Goal: Task Accomplishment & Management: Manage account settings

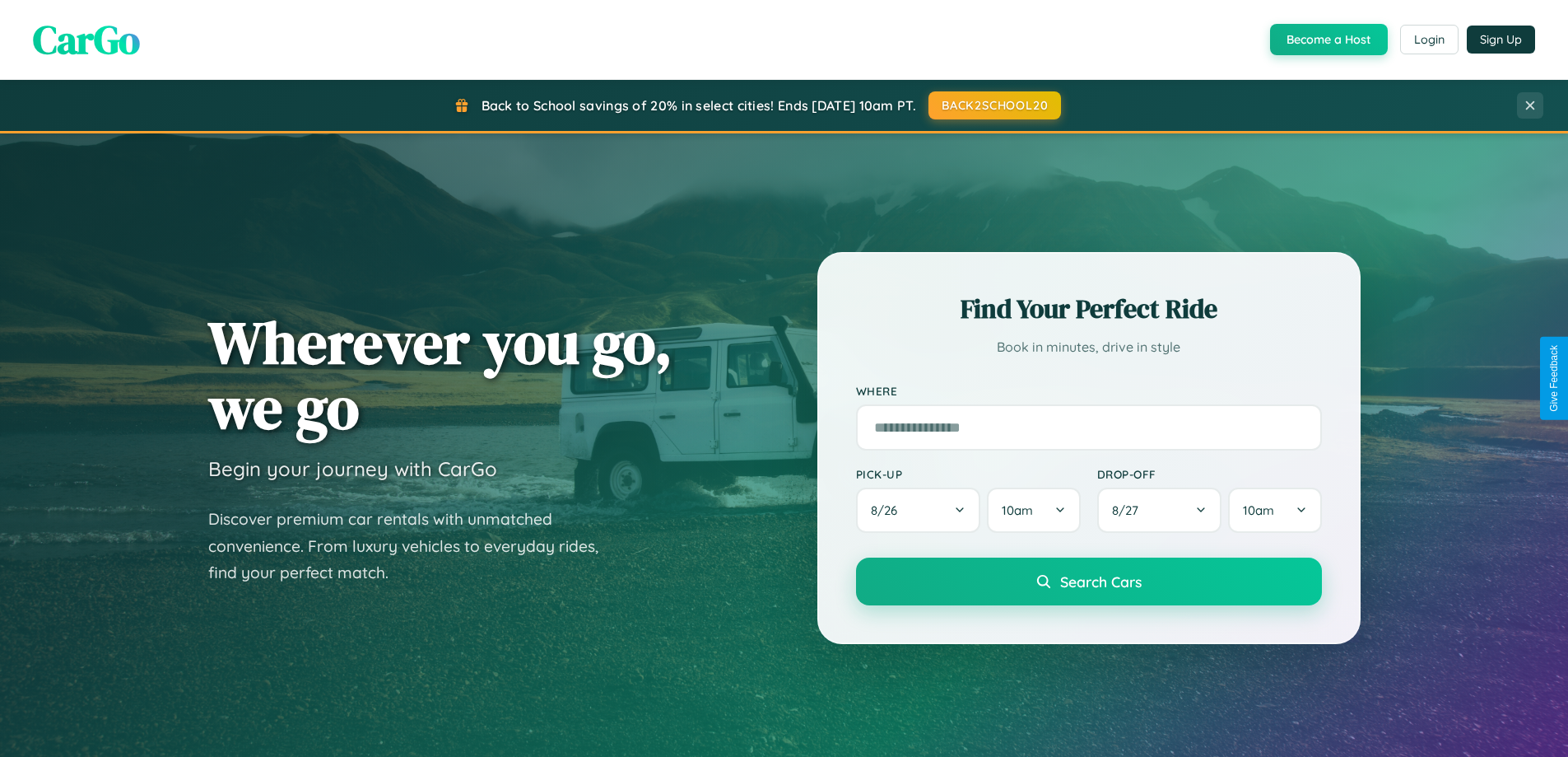
scroll to position [710, 0]
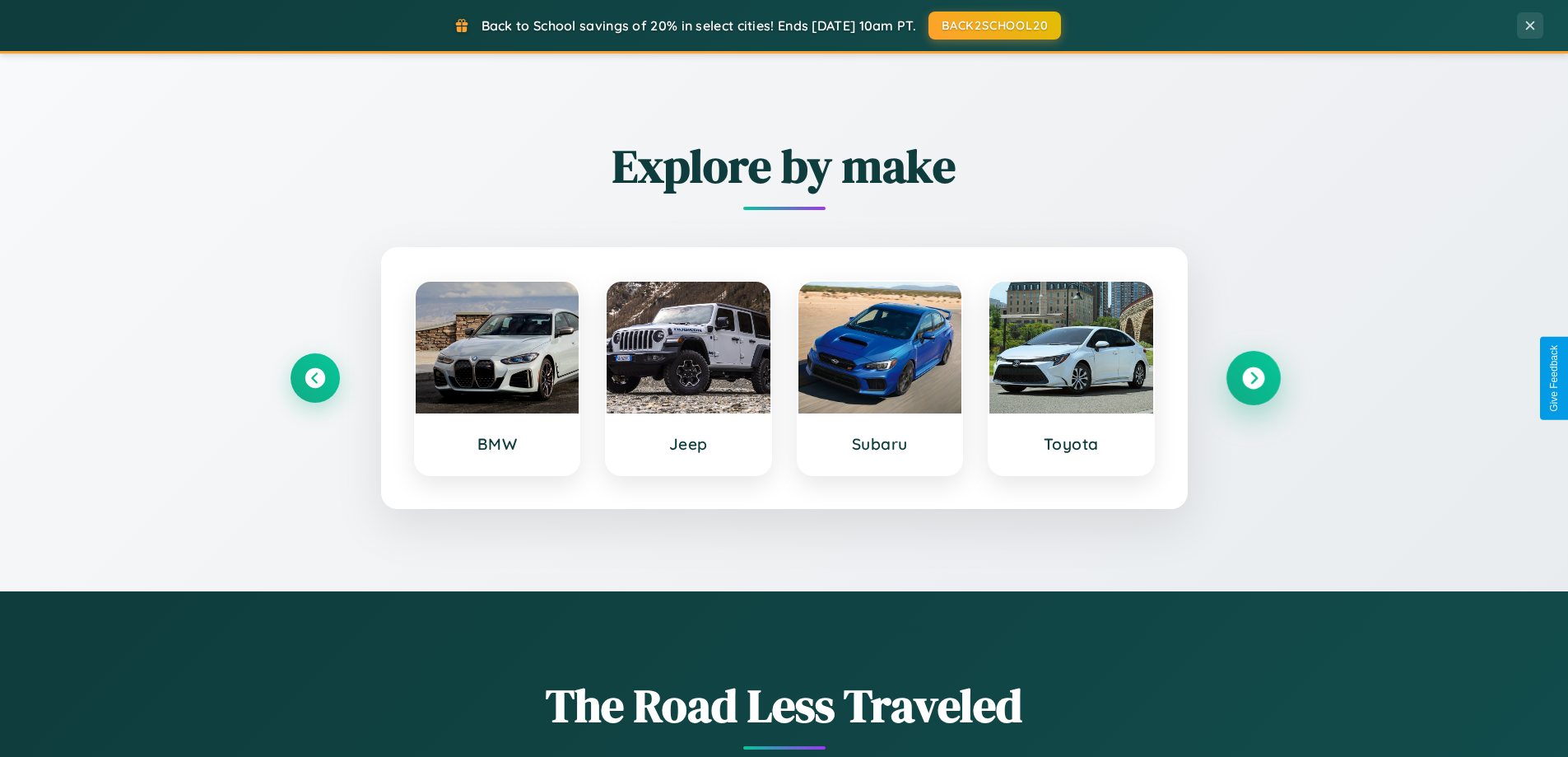
click at [1253, 378] on icon at bounding box center [1253, 378] width 22 height 22
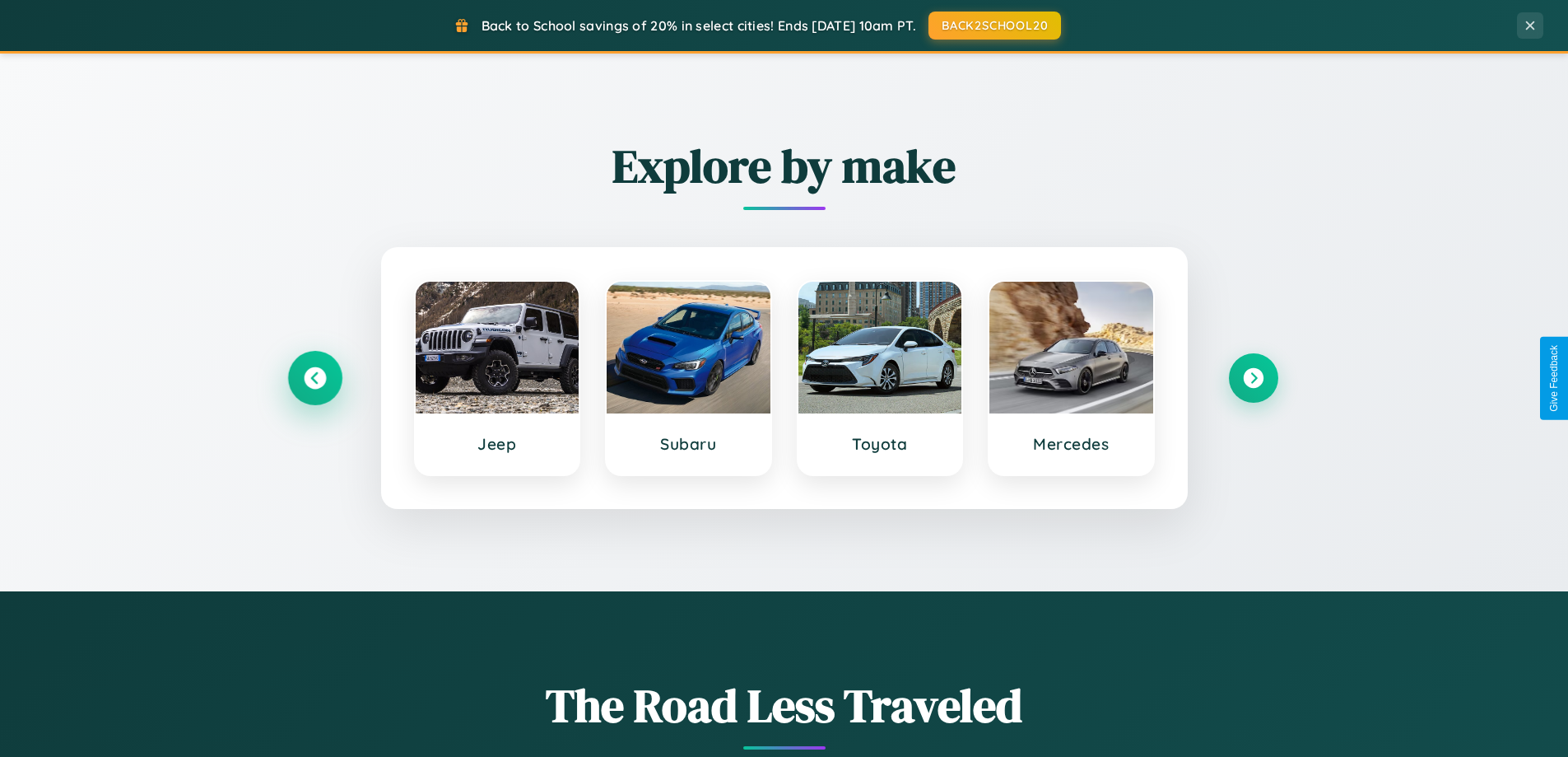
click at [315, 378] on icon at bounding box center [314, 378] width 22 height 22
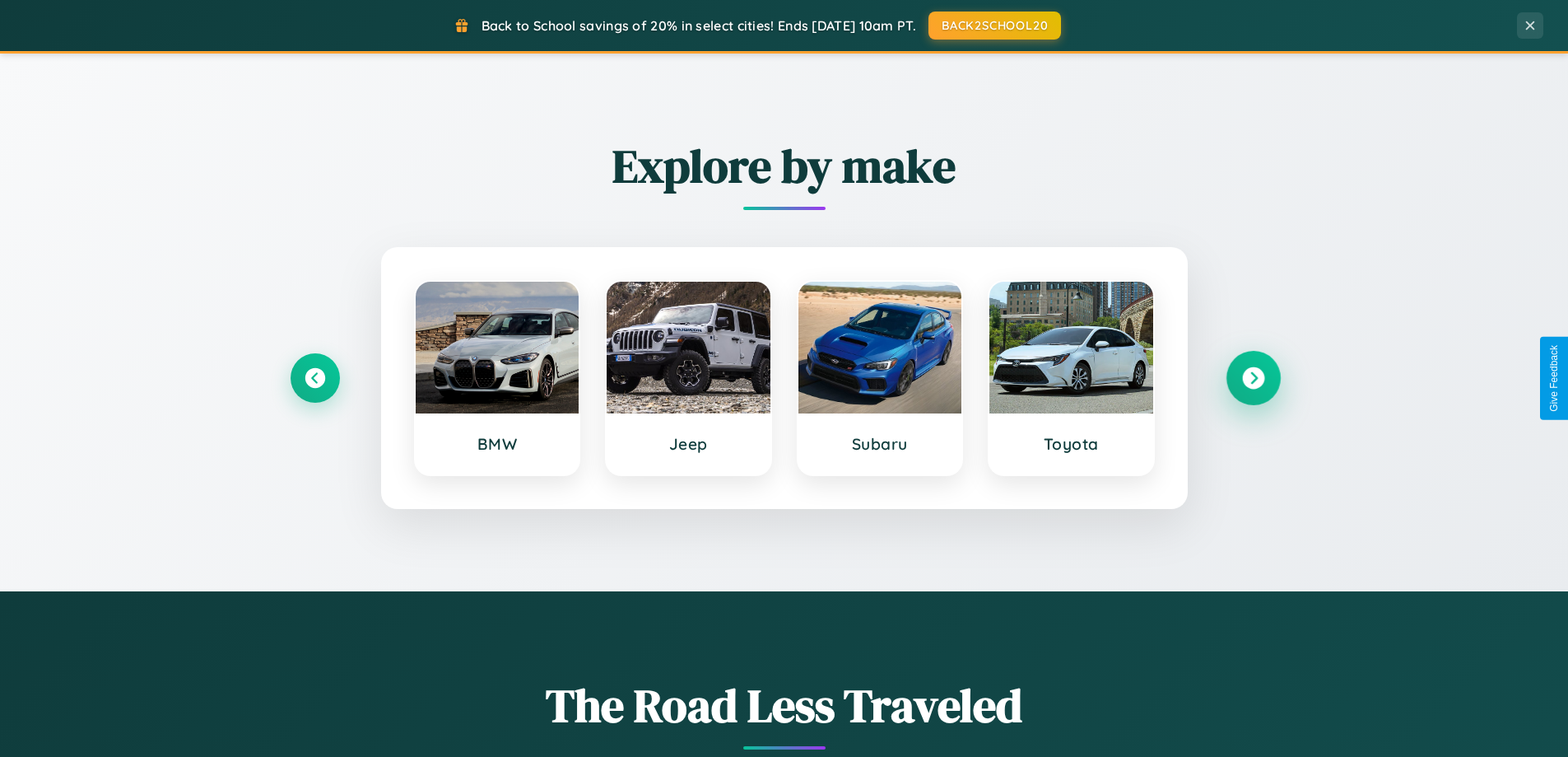
click at [1253, 378] on icon at bounding box center [1253, 378] width 22 height 22
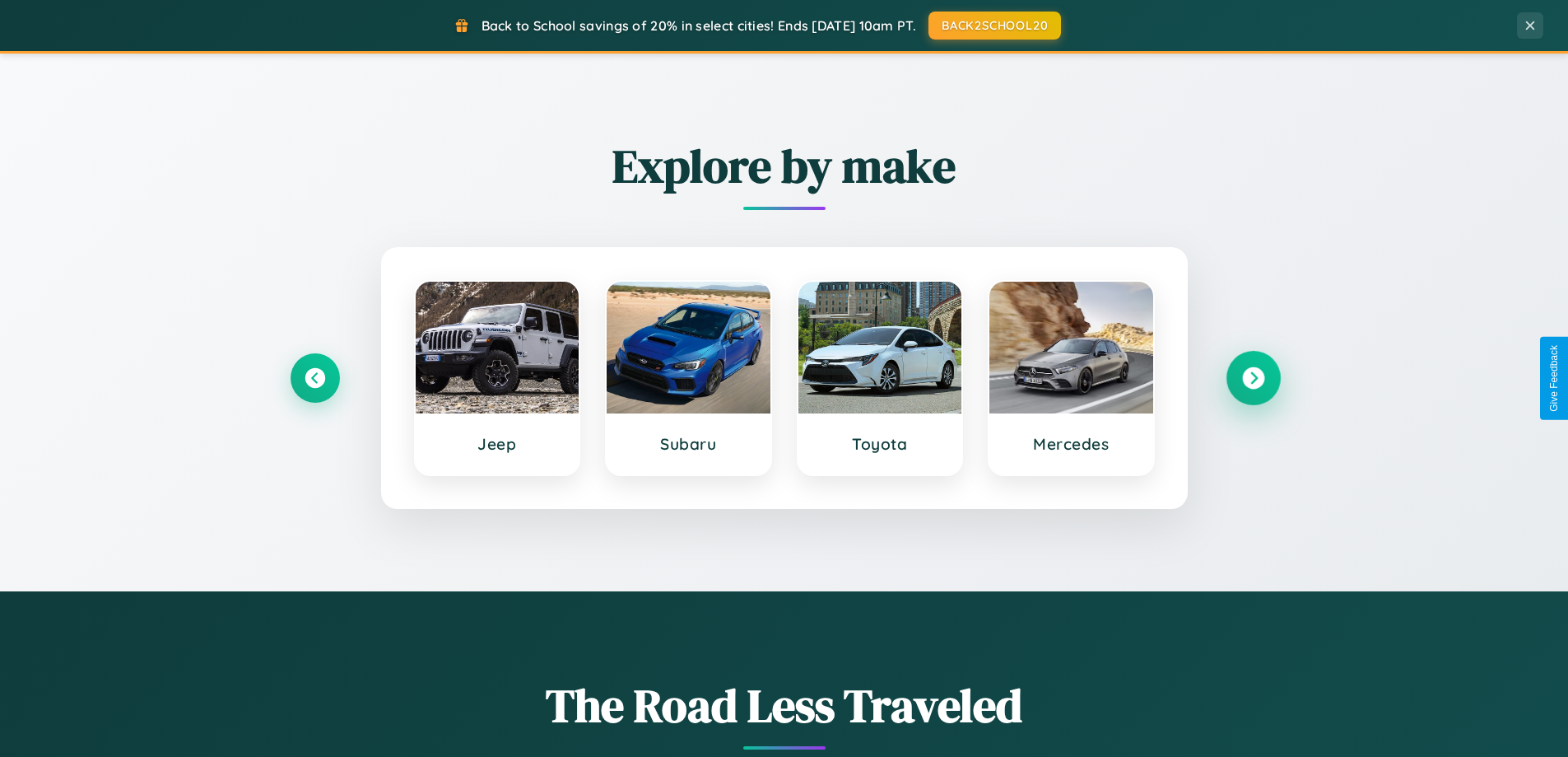
click at [1253, 378] on icon at bounding box center [1253, 378] width 22 height 22
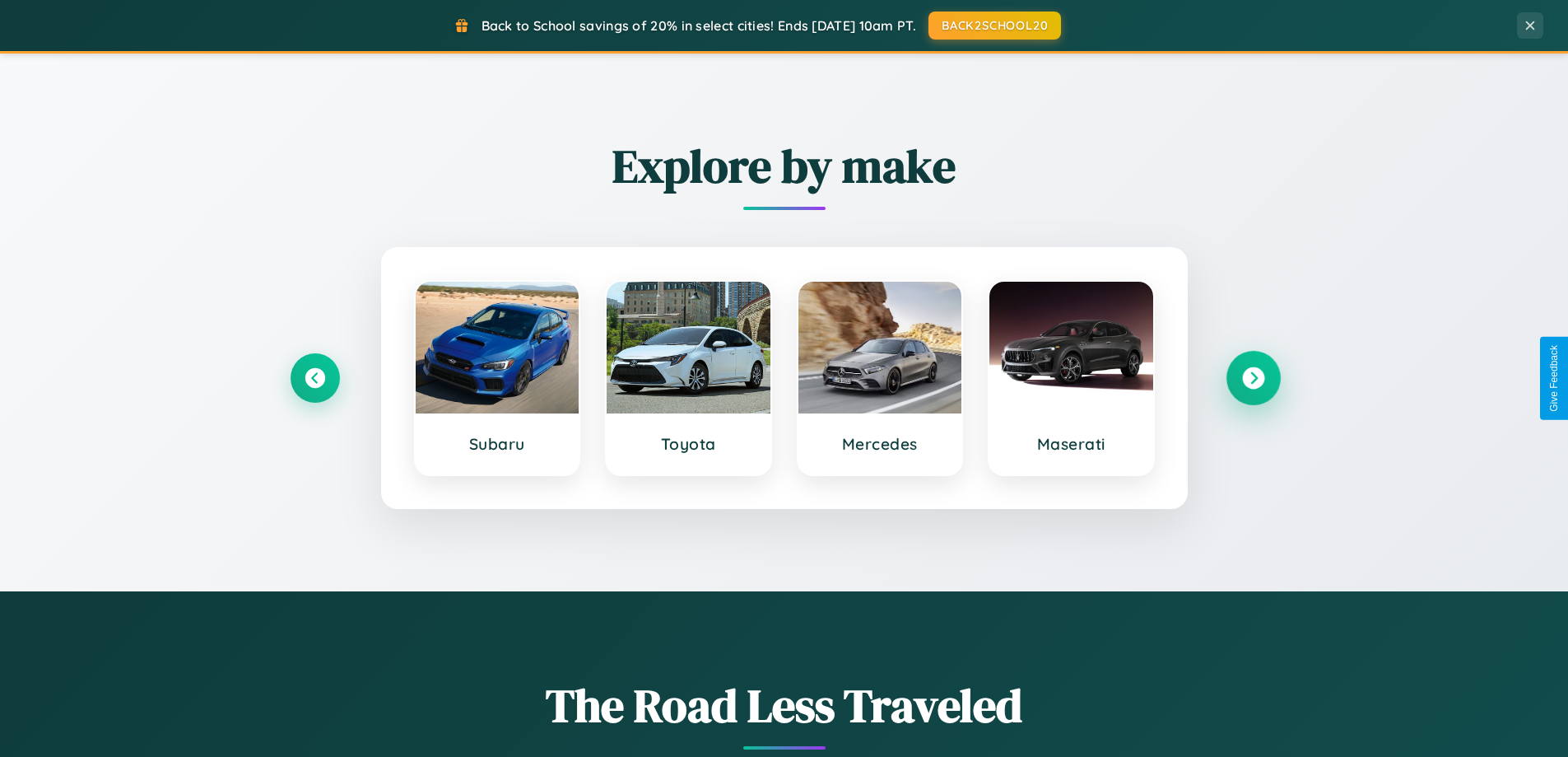
click at [1253, 378] on icon at bounding box center [1253, 378] width 22 height 22
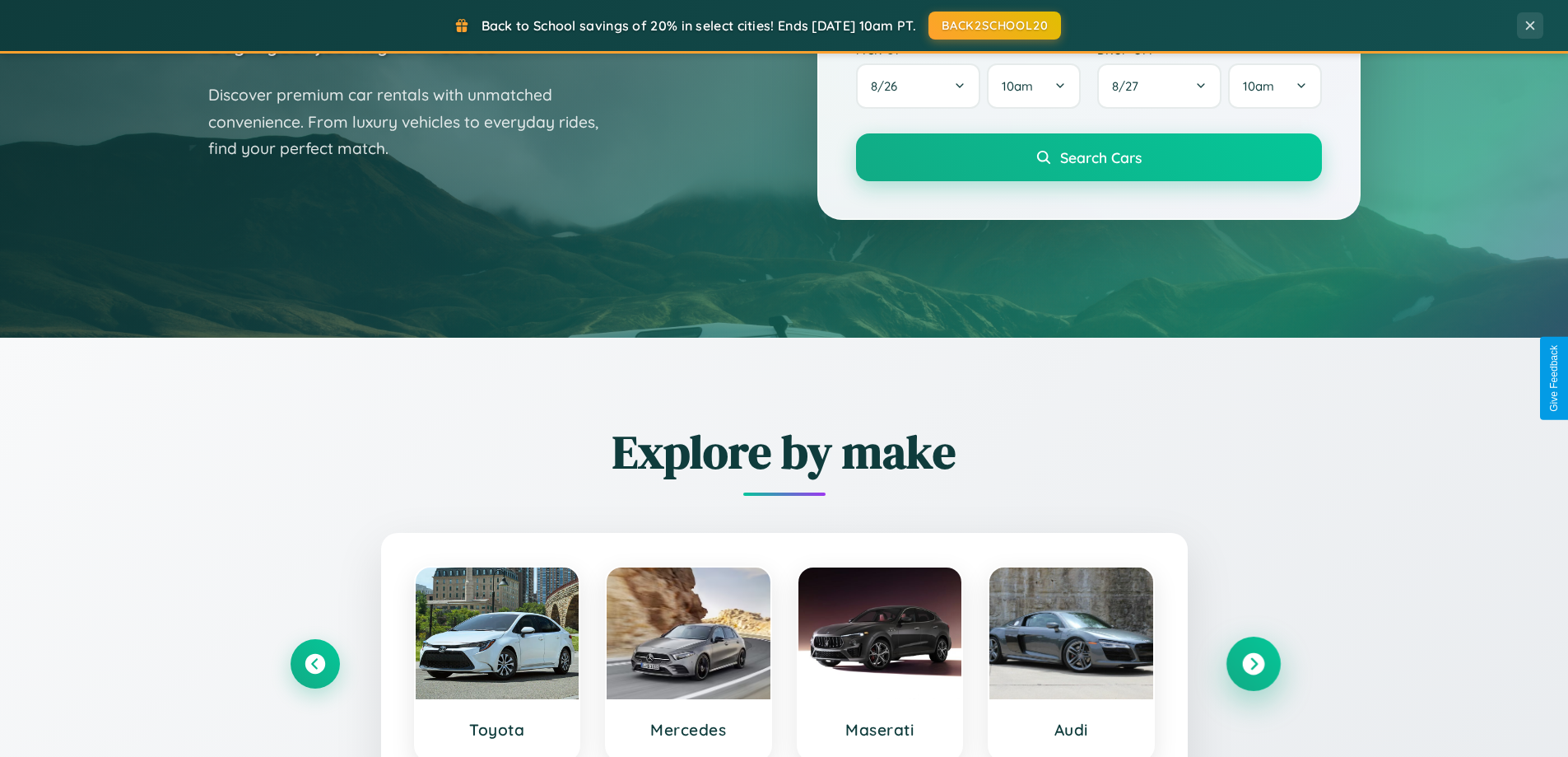
scroll to position [0, 0]
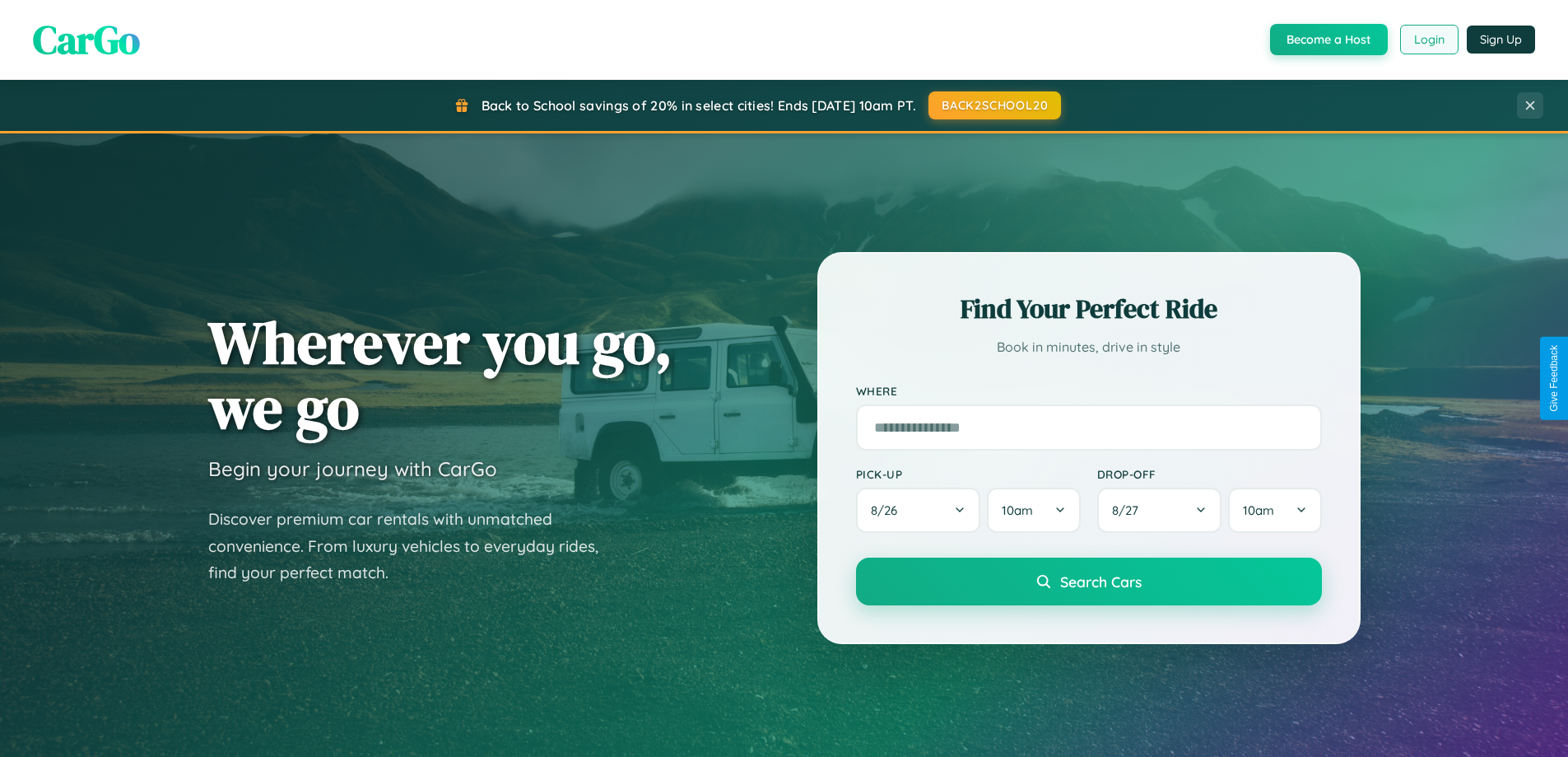
click at [1429, 39] on button "Login" at bounding box center [1429, 39] width 58 height 30
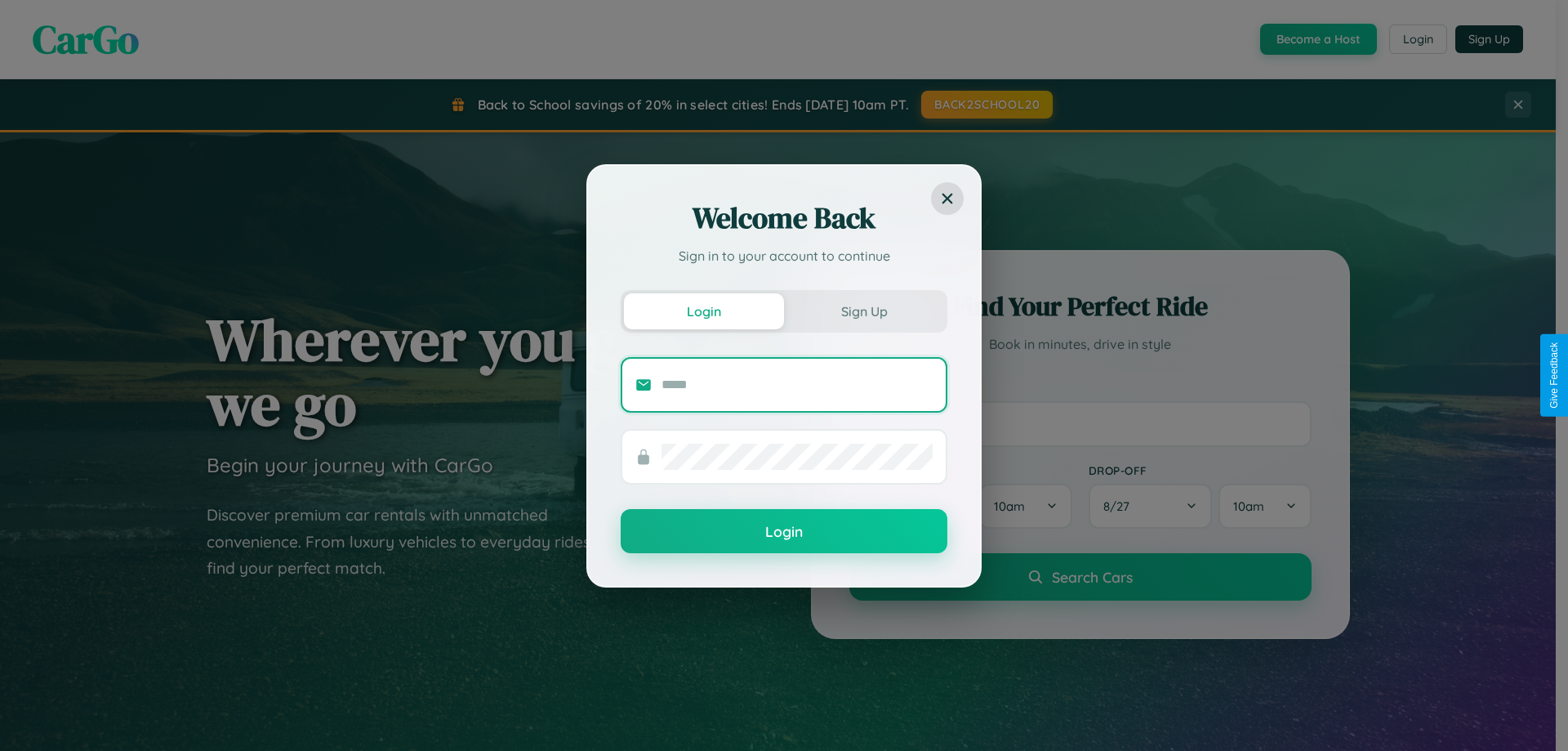
click at [797, 384] on input "text" at bounding box center [797, 385] width 271 height 27
type input "**********"
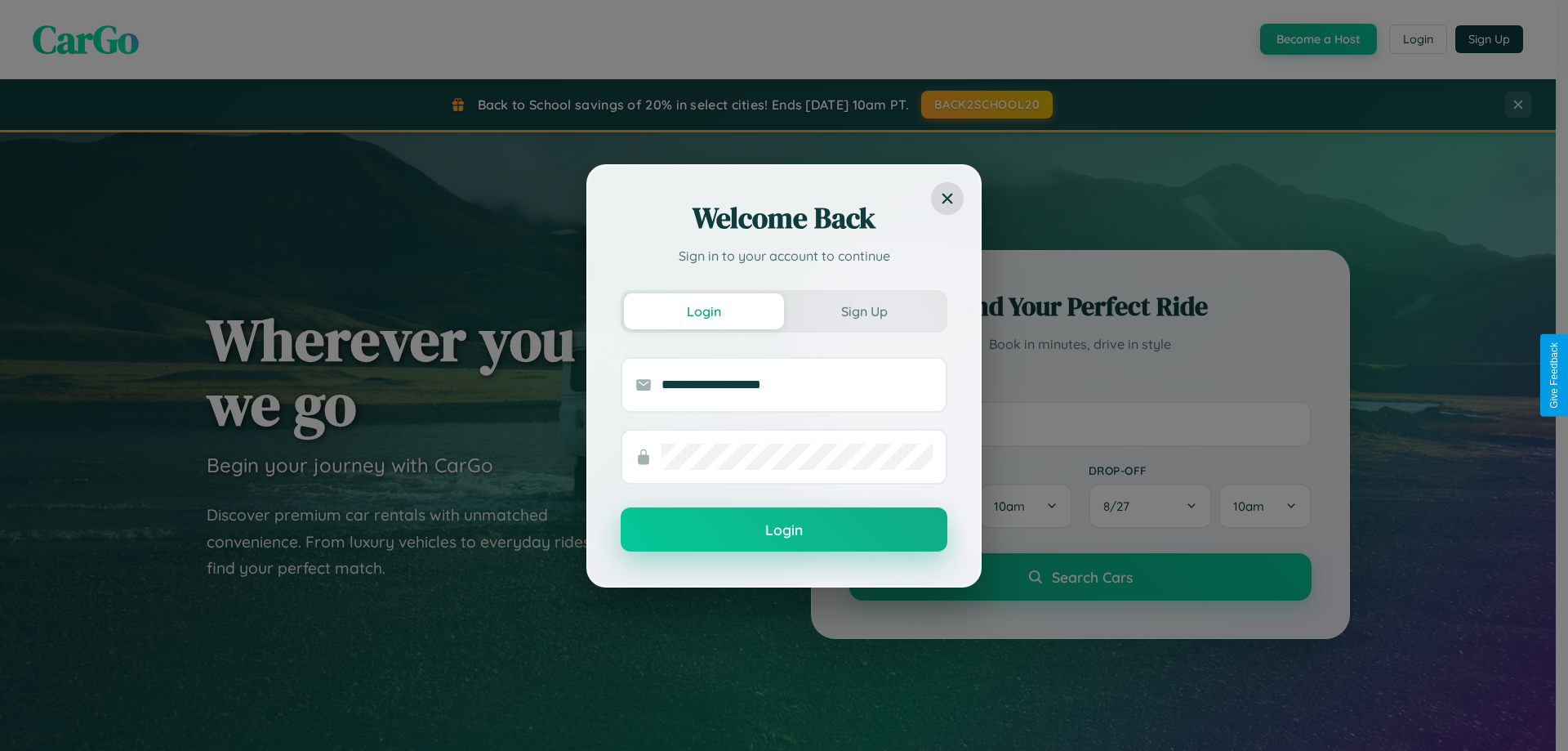
click at [784, 529] on button "Login" at bounding box center [784, 529] width 327 height 45
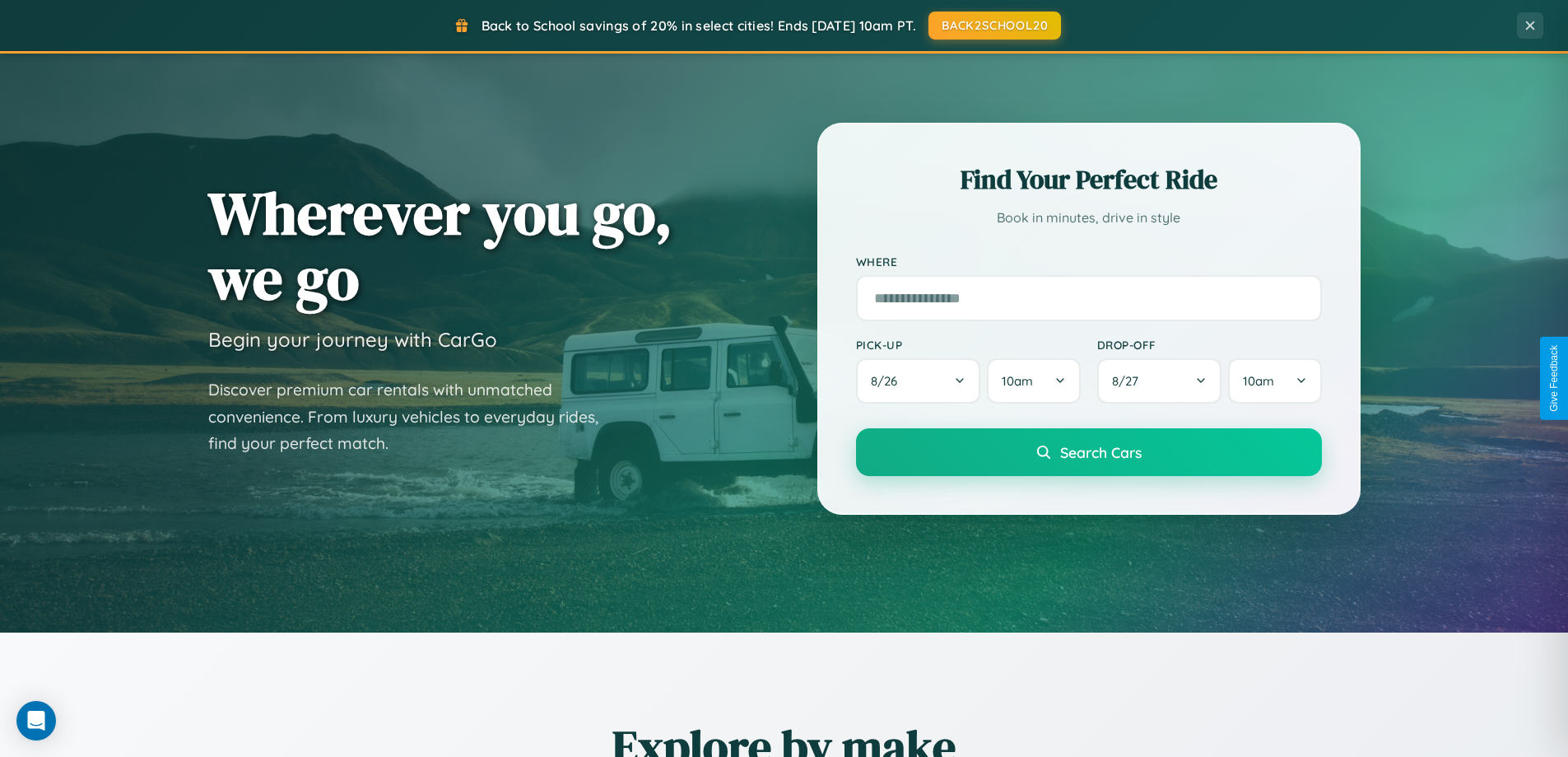
scroll to position [3168, 0]
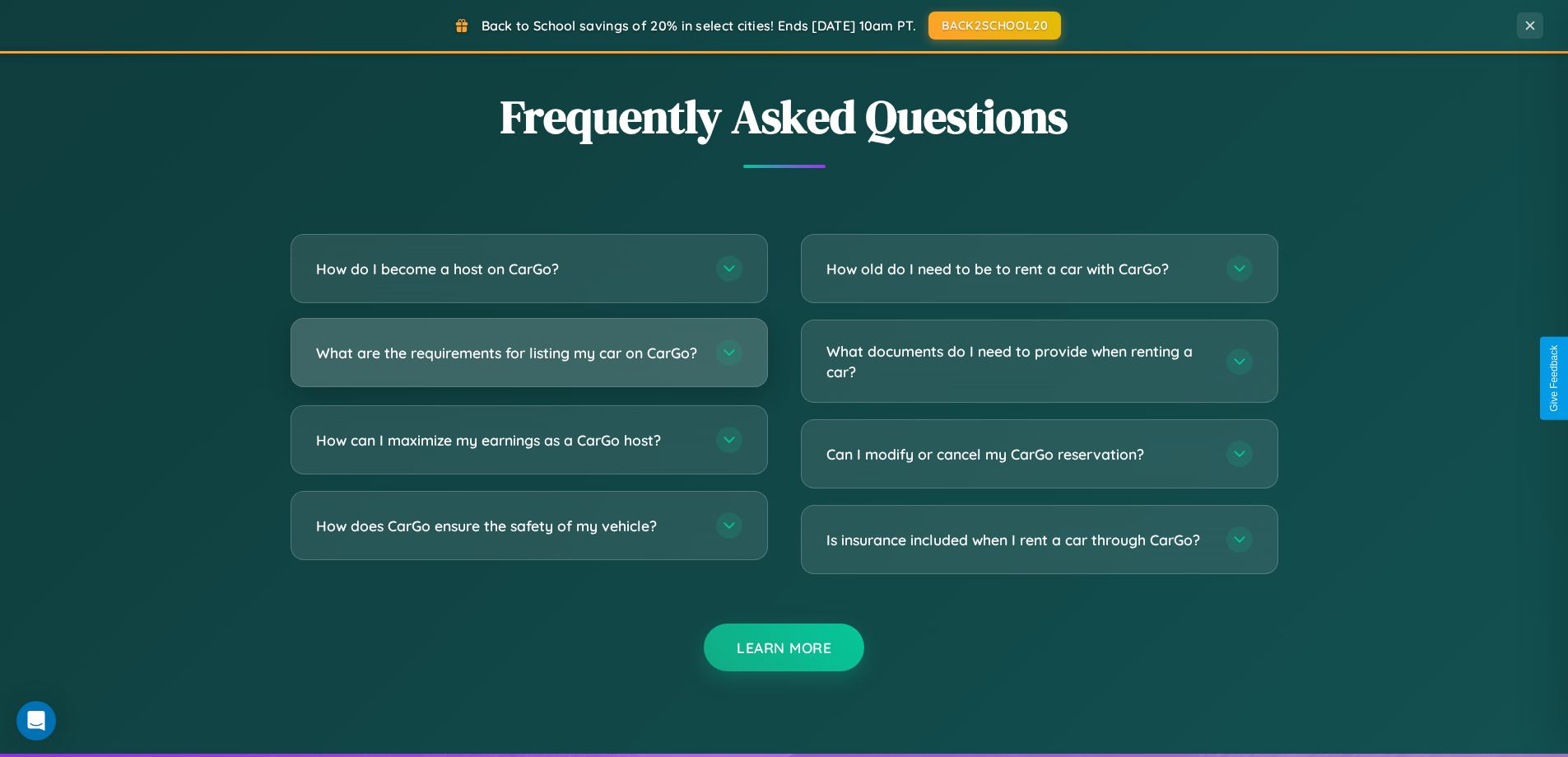
click at [529, 360] on h3 "What are the requirements for listing my car on CarGo?" at bounding box center [508, 353] width 384 height 21
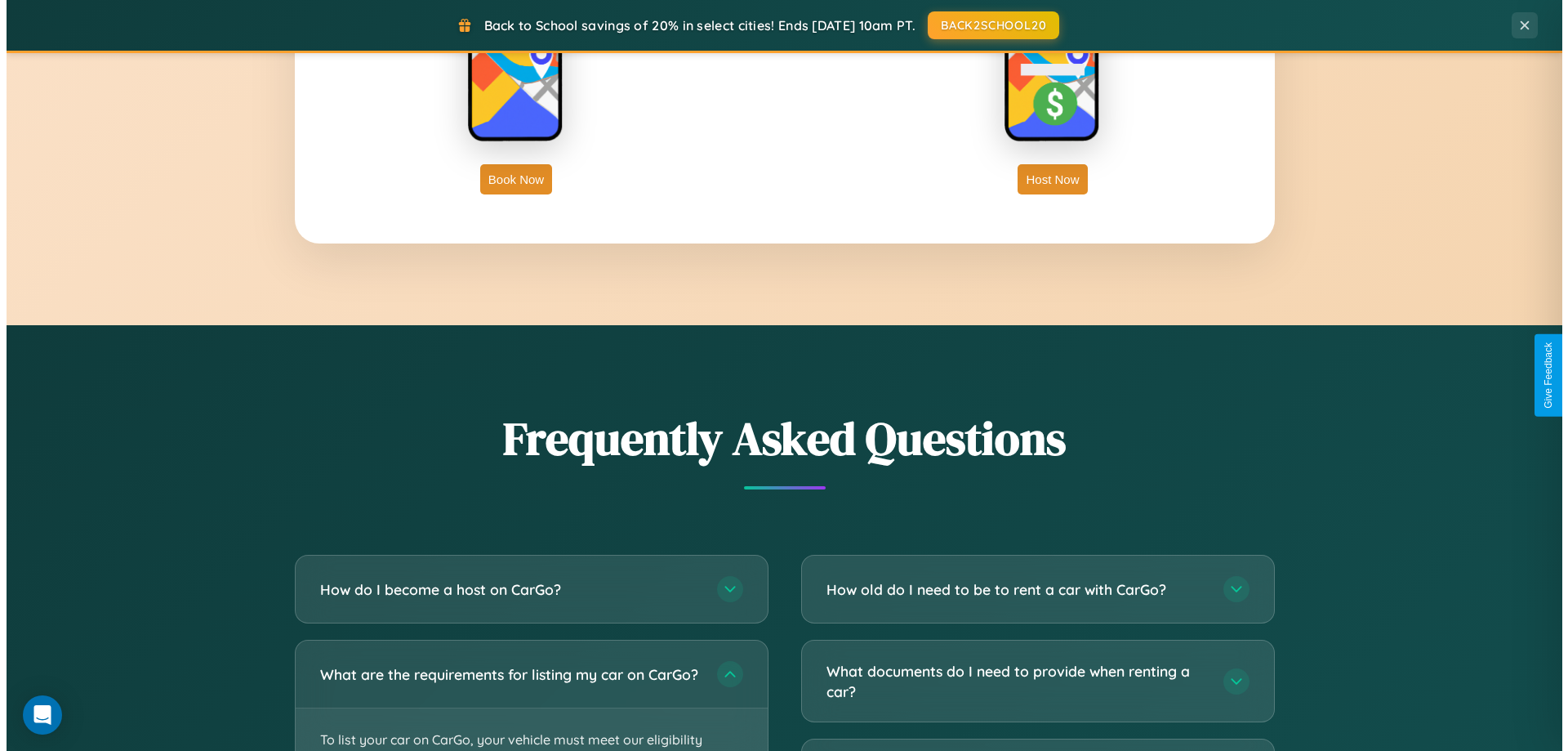
scroll to position [0, 0]
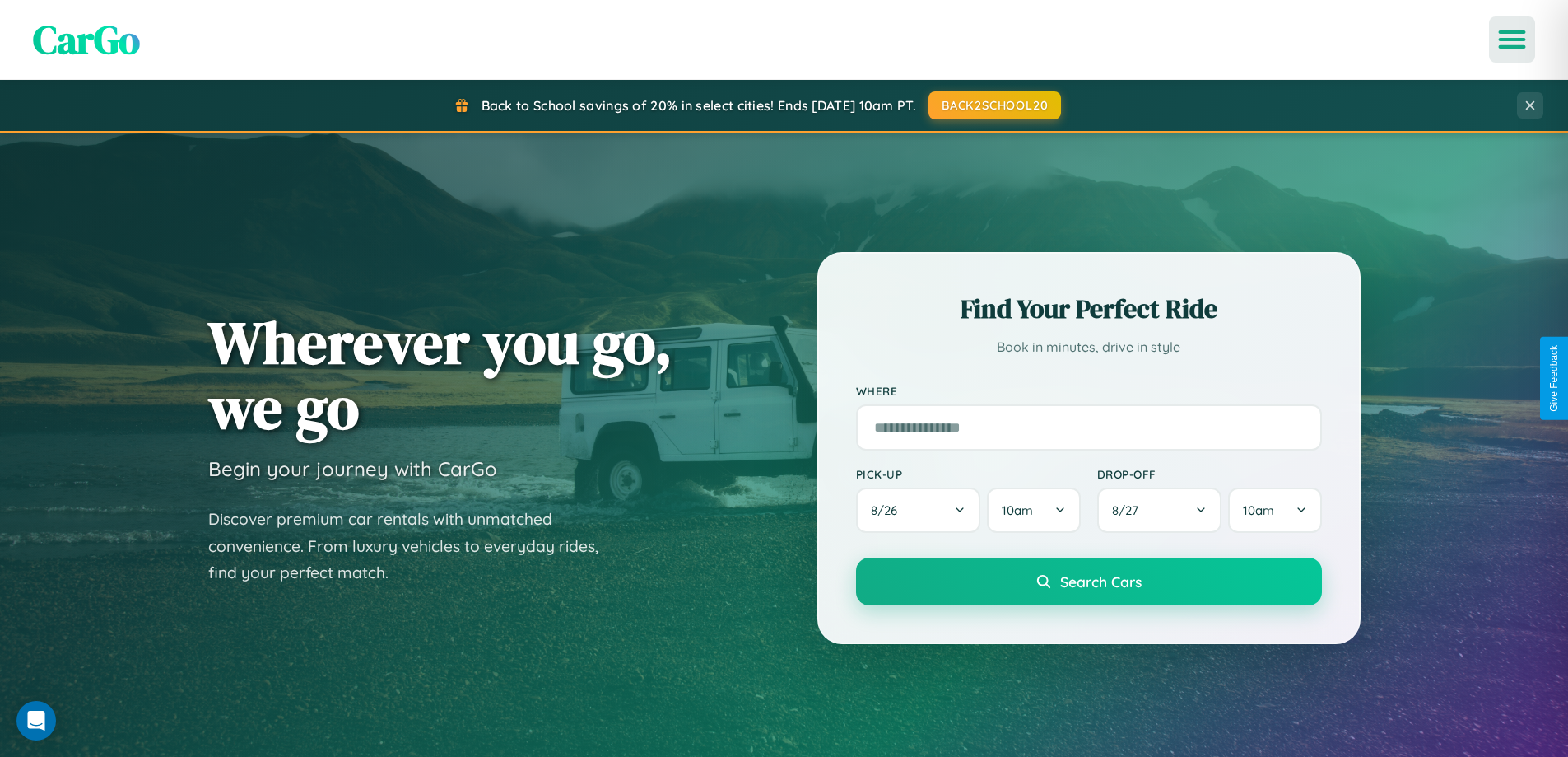
click at [1513, 39] on icon "Open menu" at bounding box center [1513, 40] width 24 height 15
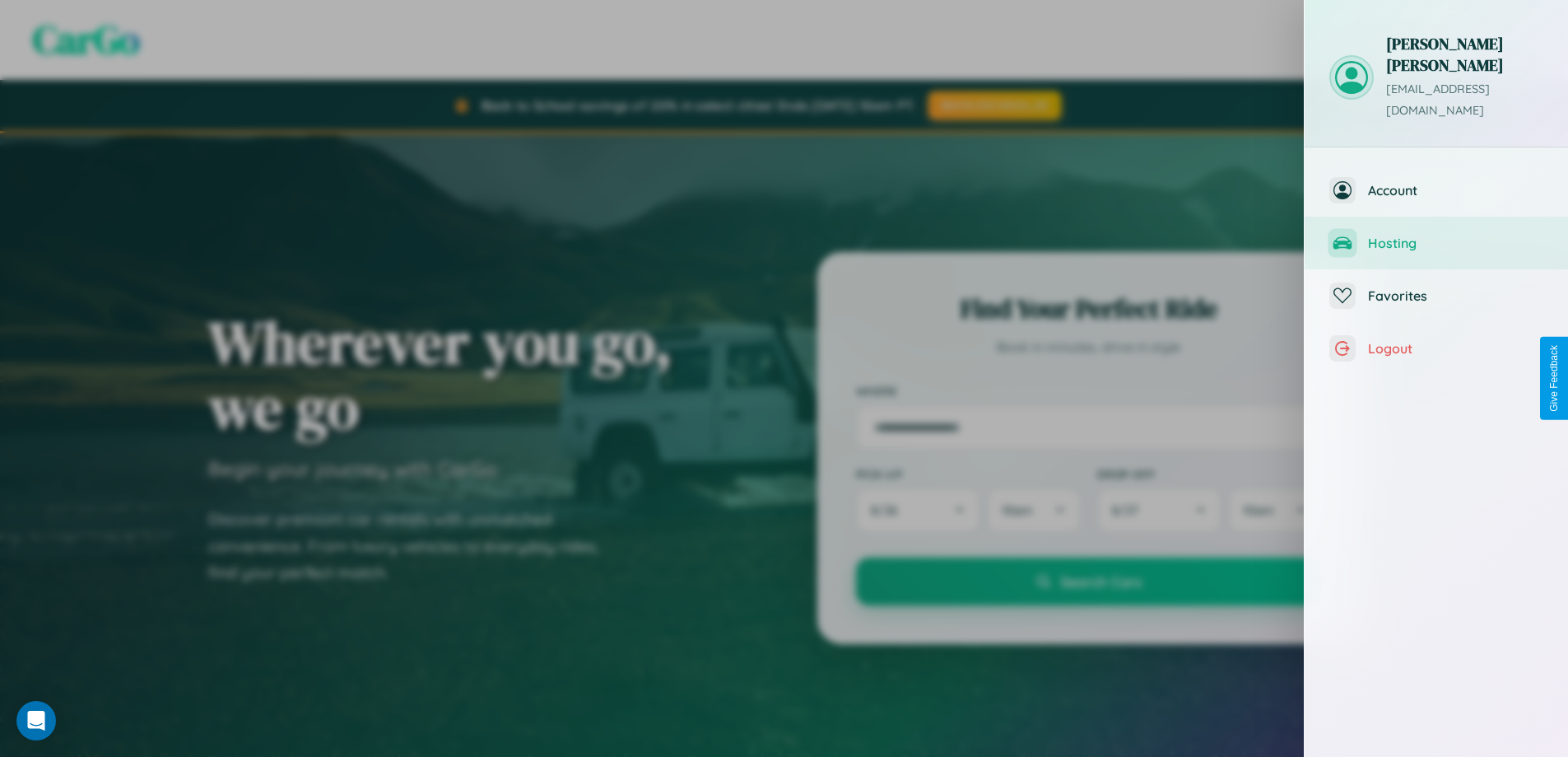
click at [1436, 235] on span "Hosting" at bounding box center [1456, 242] width 176 height 16
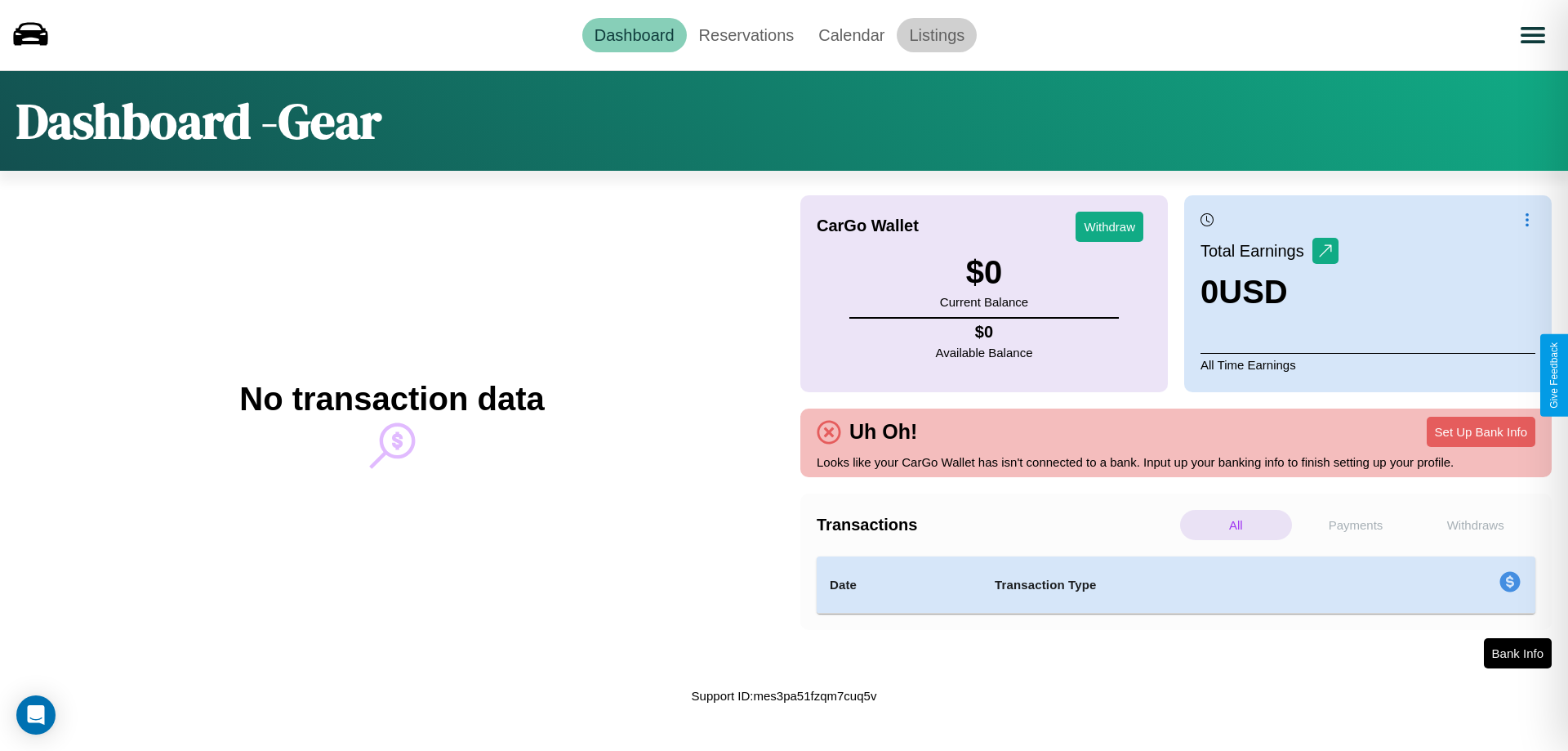
click at [936, 34] on link "Listings" at bounding box center [936, 35] width 80 height 34
